Goal: Task Accomplishment & Management: Complete application form

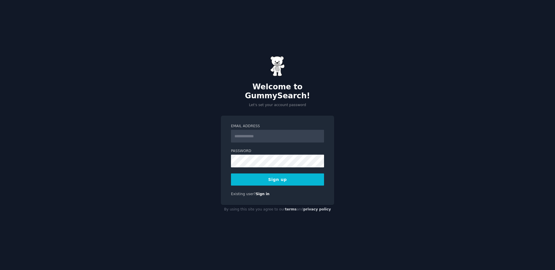
click at [221, 151] on div "Email Address Password 8 or more characters Alphanumeric characters No common p…" at bounding box center [277, 160] width 113 height 89
click at [262, 192] on link "Sign in" at bounding box center [263, 194] width 14 height 4
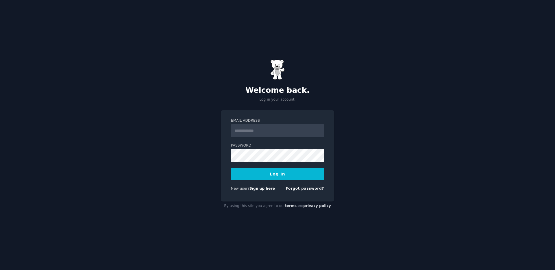
click at [260, 137] on input "Email Address" at bounding box center [277, 130] width 93 height 13
type input "**********"
click at [275, 86] on h2 "Welcome back." at bounding box center [277, 90] width 113 height 9
click at [276, 69] on img at bounding box center [277, 70] width 14 height 20
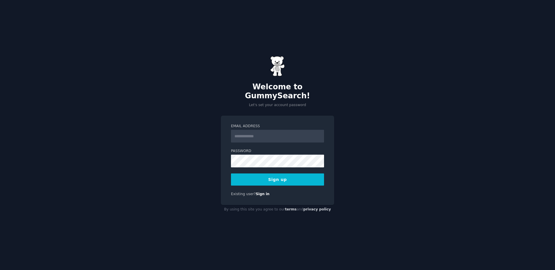
click at [269, 133] on input "Email Address" at bounding box center [277, 136] width 93 height 13
type input "**********"
click at [288, 177] on button "Sign up" at bounding box center [277, 179] width 93 height 12
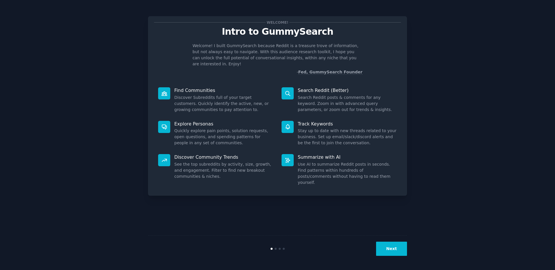
click at [382, 252] on button "Next" at bounding box center [391, 249] width 31 height 14
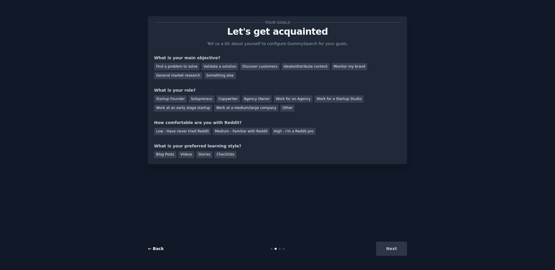
click at [152, 249] on link "← Back" at bounding box center [156, 248] width 16 height 5
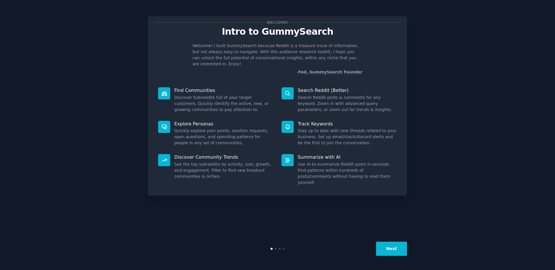
click at [390, 251] on button "Next" at bounding box center [391, 249] width 31 height 14
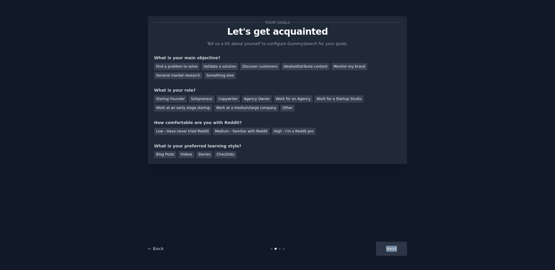
click at [390, 251] on div "Next" at bounding box center [364, 249] width 86 height 14
click at [332, 141] on div "Your goals Let's get acquainted Tell us a bit about yourself to configure Gummy…" at bounding box center [277, 90] width 247 height 136
click at [186, 68] on div "Find a problem to solve" at bounding box center [176, 66] width 45 height 7
click at [211, 67] on div "Validate a solution" at bounding box center [219, 66] width 37 height 7
click at [192, 67] on div "Find a problem to solve" at bounding box center [176, 66] width 45 height 7
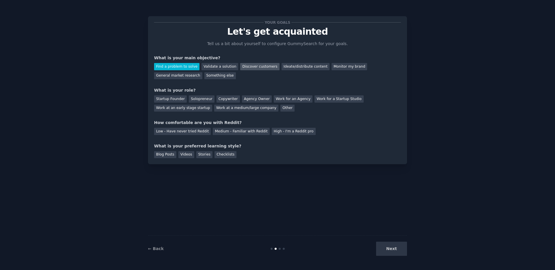
click at [249, 66] on div "Discover customers" at bounding box center [259, 66] width 39 height 7
click at [189, 69] on div "Find a problem to solve" at bounding box center [176, 66] width 45 height 7
click at [206, 100] on div "Solopreneur" at bounding box center [201, 98] width 25 height 7
click at [225, 132] on div "Medium - Familiar with Reddit" at bounding box center [241, 131] width 57 height 7
click at [216, 154] on div "Checklists" at bounding box center [225, 154] width 22 height 7
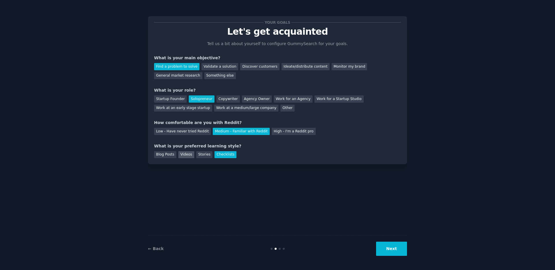
click at [192, 155] on div "Videos" at bounding box center [186, 154] width 16 height 7
click at [379, 252] on button "Next" at bounding box center [391, 249] width 31 height 14
click at [391, 245] on div "Next" at bounding box center [364, 249] width 86 height 14
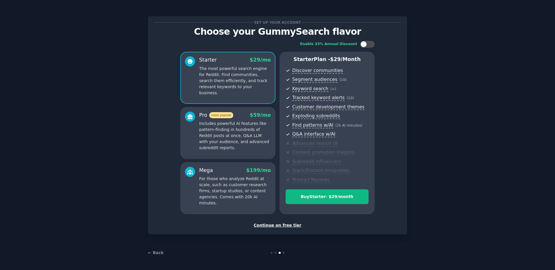
click at [285, 224] on div "Continue on free tier" at bounding box center [277, 225] width 247 height 6
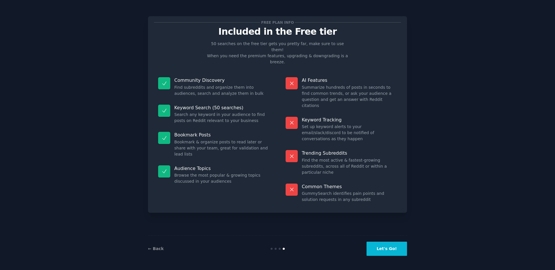
drag, startPoint x: 376, startPoint y: 249, endPoint x: 354, endPoint y: 220, distance: 36.7
click at [354, 220] on div "Free plan info Included in the Free tier 50 searches on the free tier gets you …" at bounding box center [277, 135] width 259 height 254
click at [371, 248] on button "Let's Go!" at bounding box center [387, 249] width 40 height 14
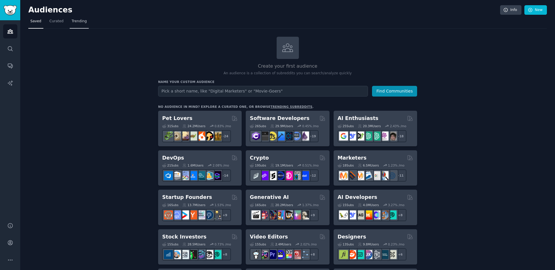
click at [76, 24] on link "Trending" at bounding box center [79, 23] width 19 height 12
